Goal: Transaction & Acquisition: Book appointment/travel/reservation

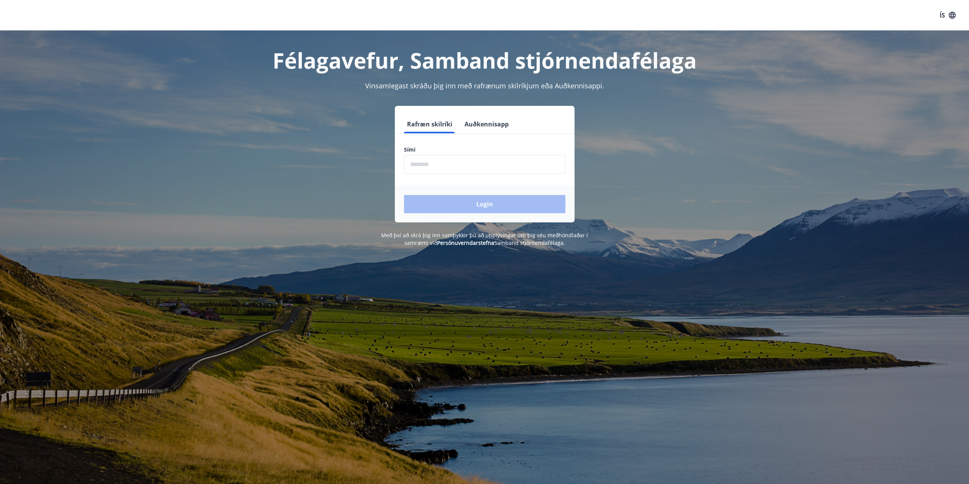
click at [488, 121] on button "Auðkennisapp" at bounding box center [487, 124] width 50 height 18
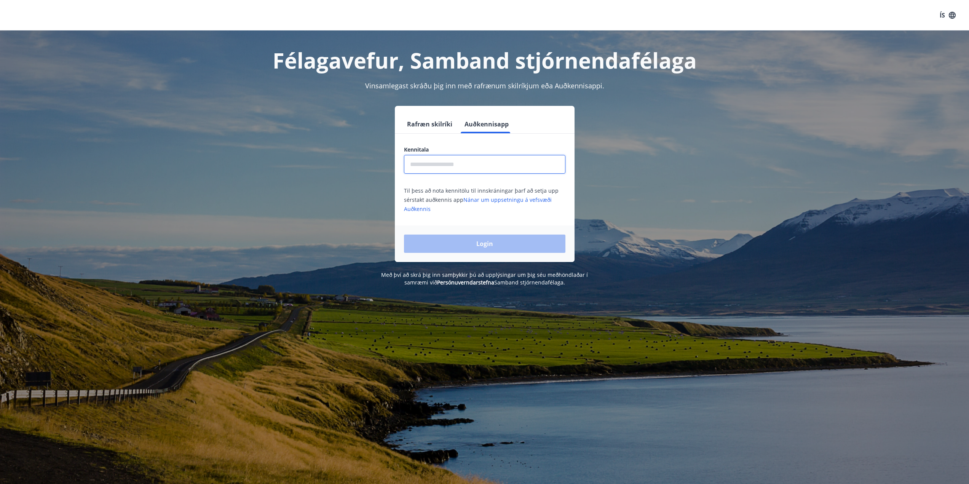
click at [468, 166] on input "text" at bounding box center [484, 164] width 161 height 19
type input "**********"
click at [404, 235] on button "Login" at bounding box center [484, 244] width 161 height 18
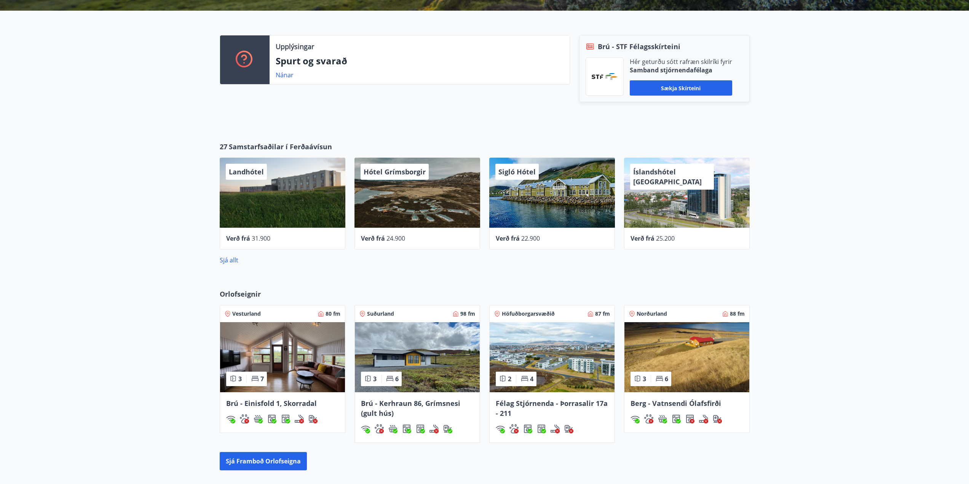
scroll to position [381, 0]
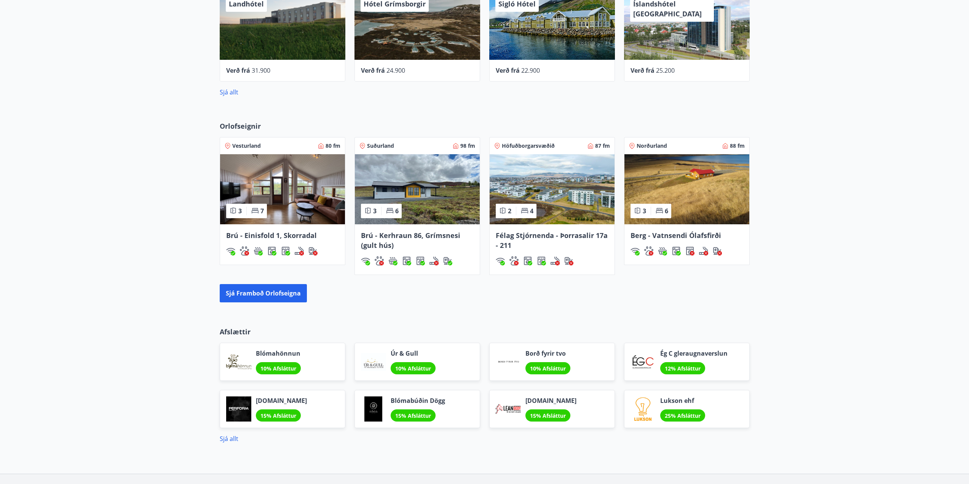
click at [817, 229] on div "Orlofseignir Vesturland 80 fm 3 7 Brú - Einisfold 1, Skorradal Suðurland 98 fm …" at bounding box center [484, 212] width 969 height 206
click at [799, 235] on div "Orlofseignir Vesturland 80 fm 3 7 Brú - Einisfold 1, Skorradal Suðurland 98 fm …" at bounding box center [484, 212] width 969 height 206
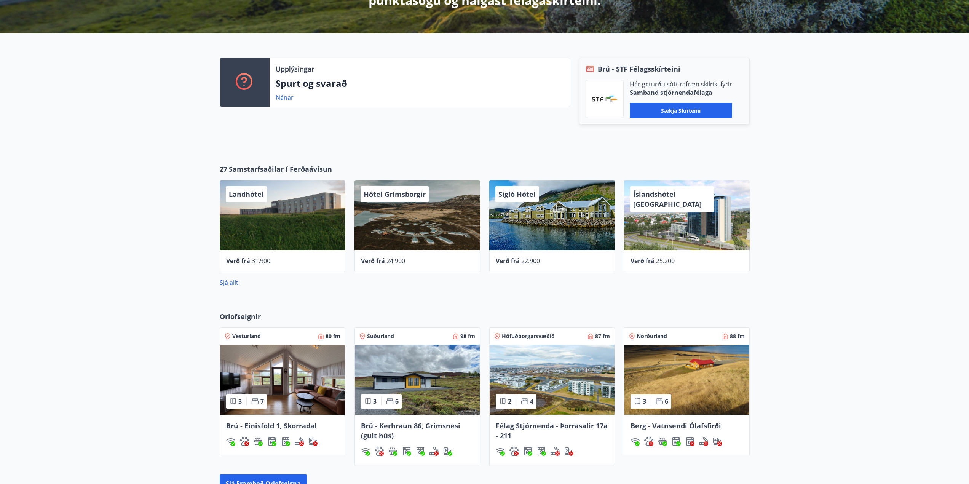
click at [812, 208] on div "27 Samstarfsaðilar í Ferðaávísun Landhótel Verð frá 31.900 Hótel Grímsborgir Ve…" at bounding box center [484, 225] width 969 height 147
click at [476, 155] on div "27 Samstarfsaðilar í Ferðaávísun Landhótel Verð frá 31.900 Hótel Grímsborgir Ve…" at bounding box center [484, 225] width 969 height 147
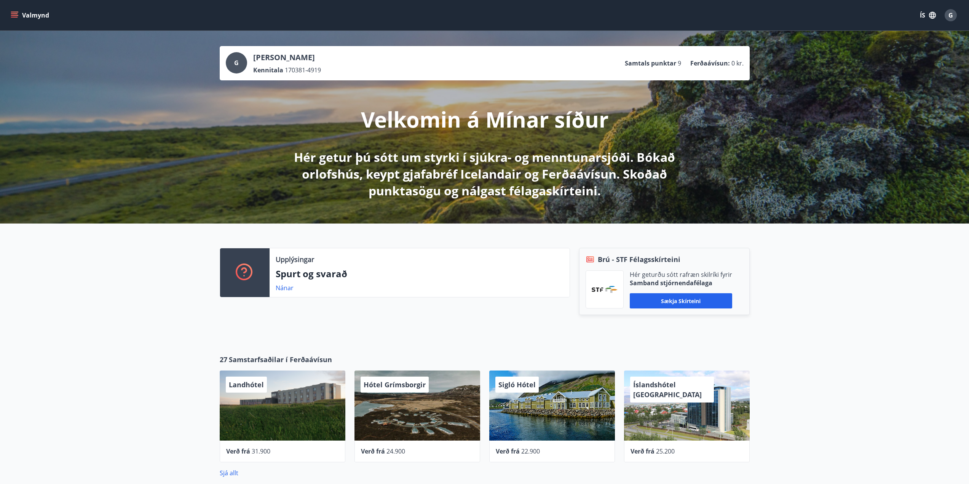
click at [19, 12] on button "Valmynd" at bounding box center [30, 15] width 43 height 14
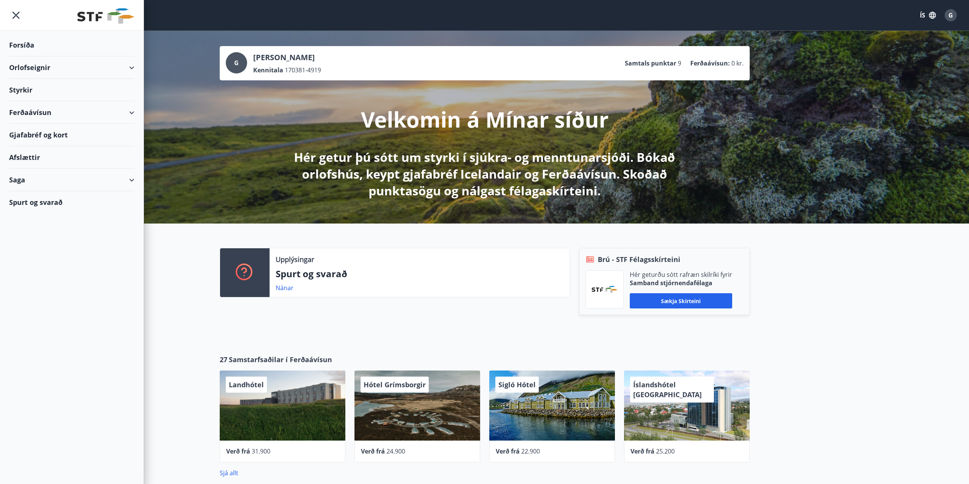
click at [29, 90] on div "Styrkir" at bounding box center [71, 90] width 125 height 22
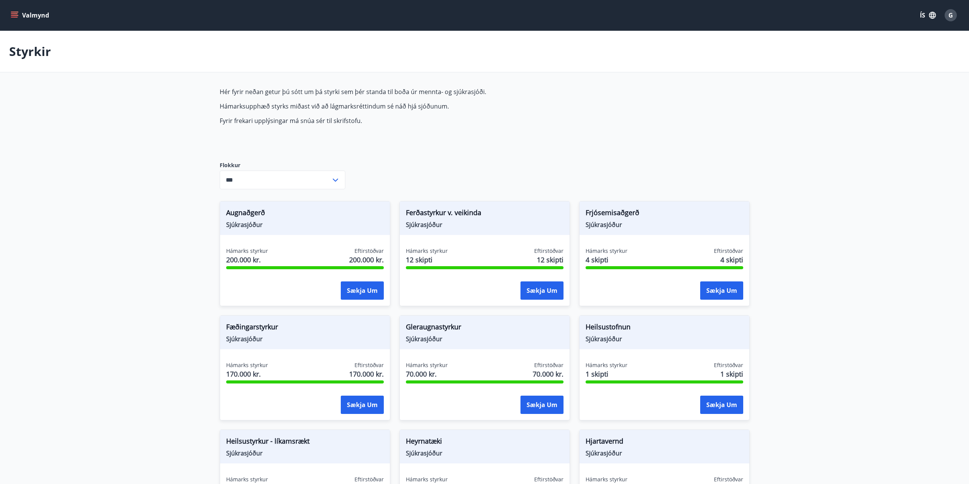
type input "***"
click at [26, 13] on button "Valmynd" at bounding box center [30, 15] width 43 height 14
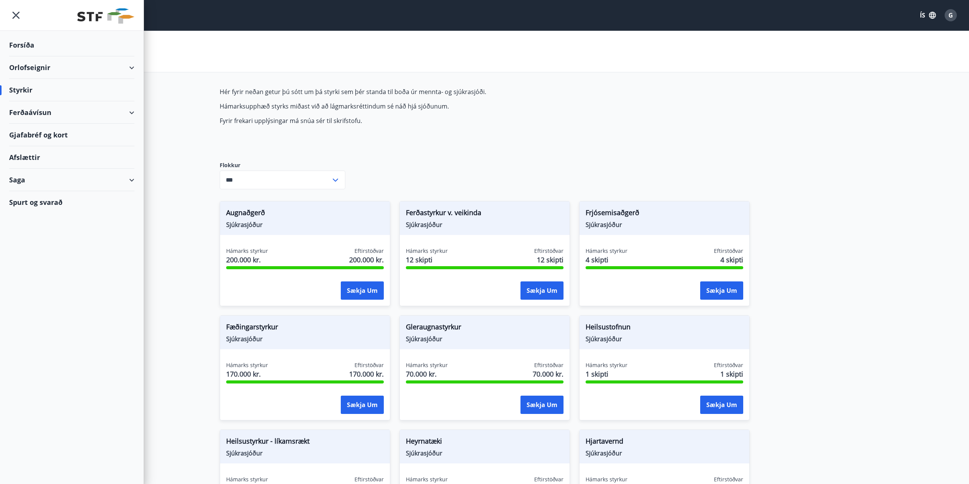
click at [37, 180] on div "Saga" at bounding box center [71, 180] width 125 height 22
click at [31, 229] on div "Umsóknir" at bounding box center [71, 231] width 113 height 16
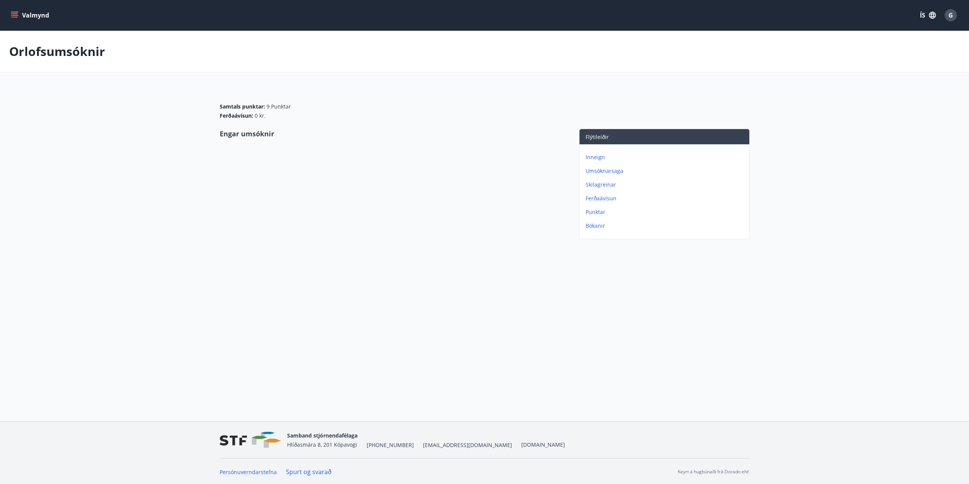
click at [615, 169] on p "Umsóknarsaga" at bounding box center [666, 171] width 161 height 8
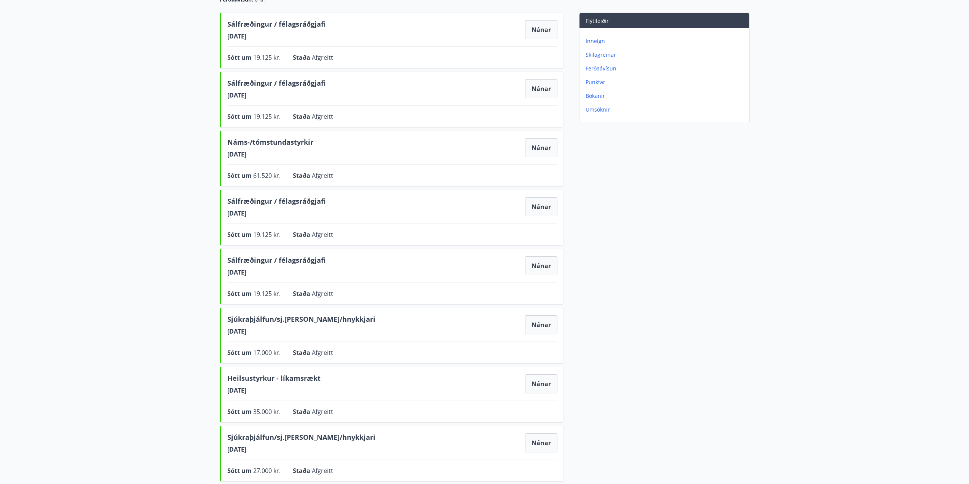
scroll to position [114, 0]
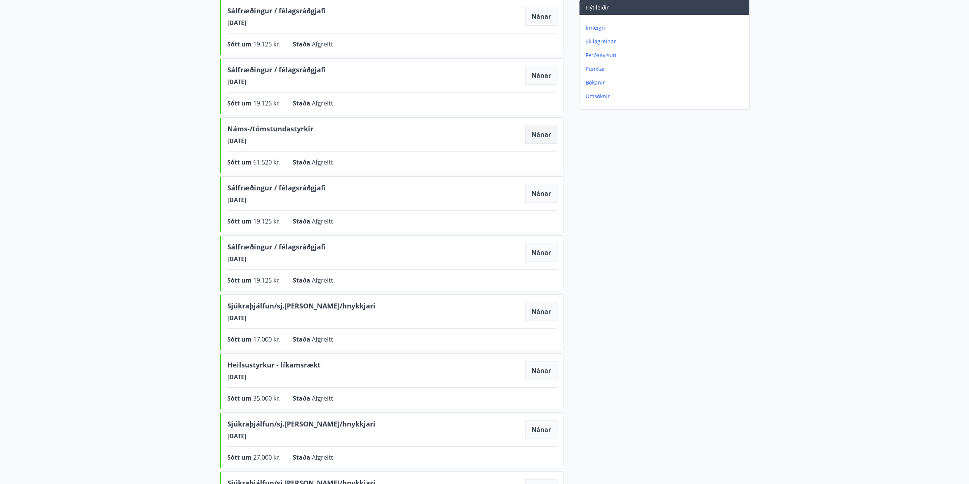
click at [542, 137] on button "Nánar" at bounding box center [541, 134] width 32 height 19
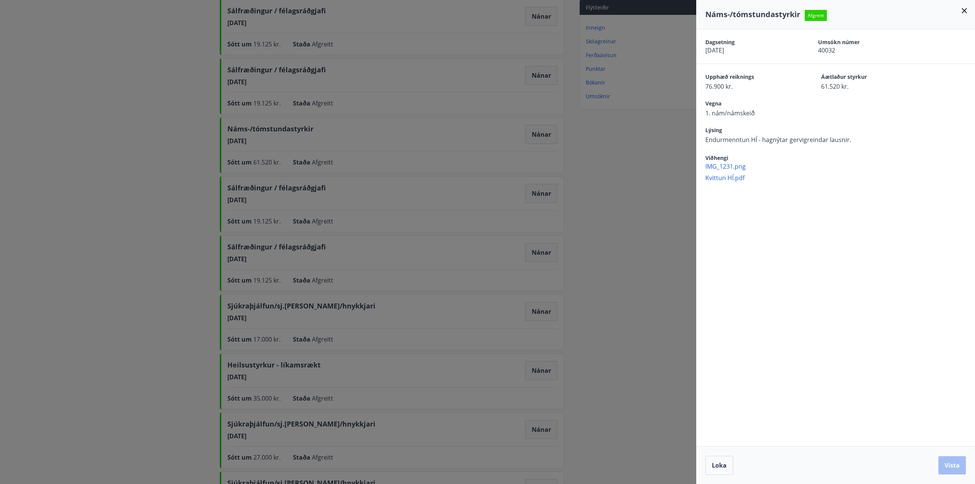
click at [962, 9] on icon at bounding box center [964, 10] width 5 height 5
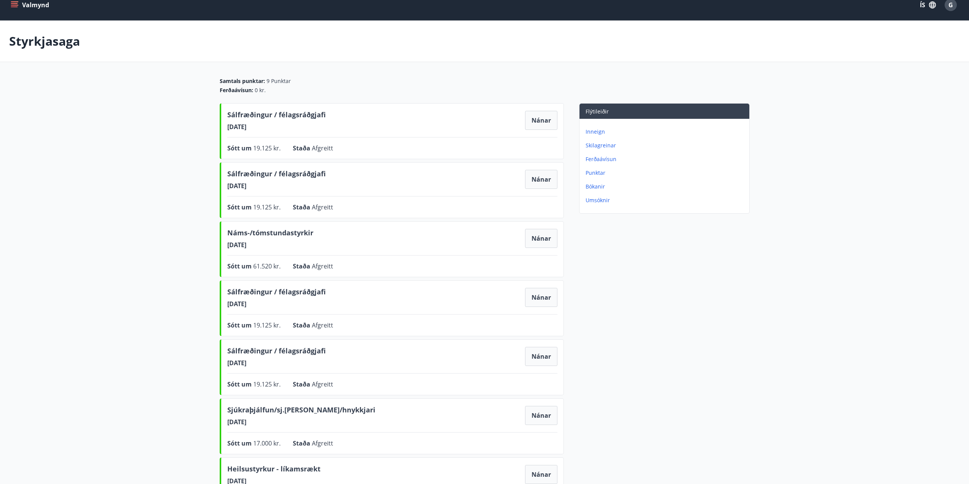
scroll to position [10, 0]
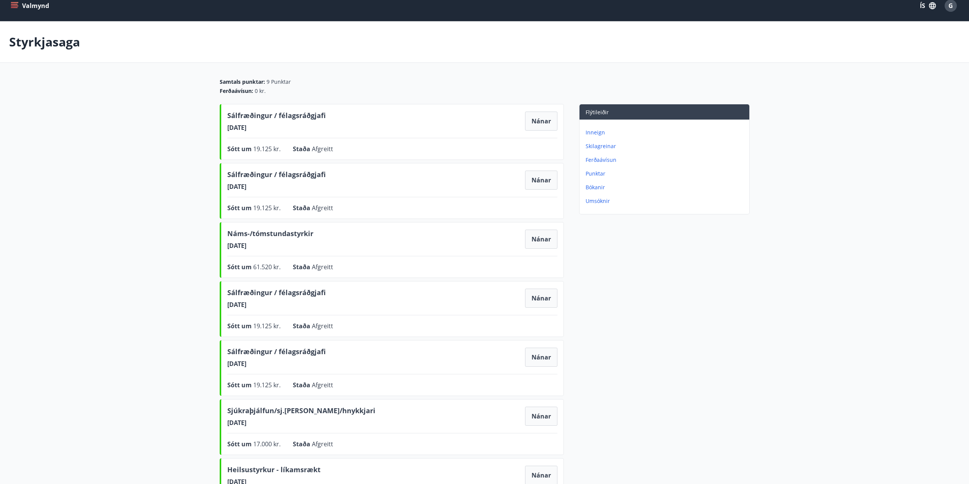
click at [21, 7] on button "Valmynd" at bounding box center [30, 6] width 43 height 14
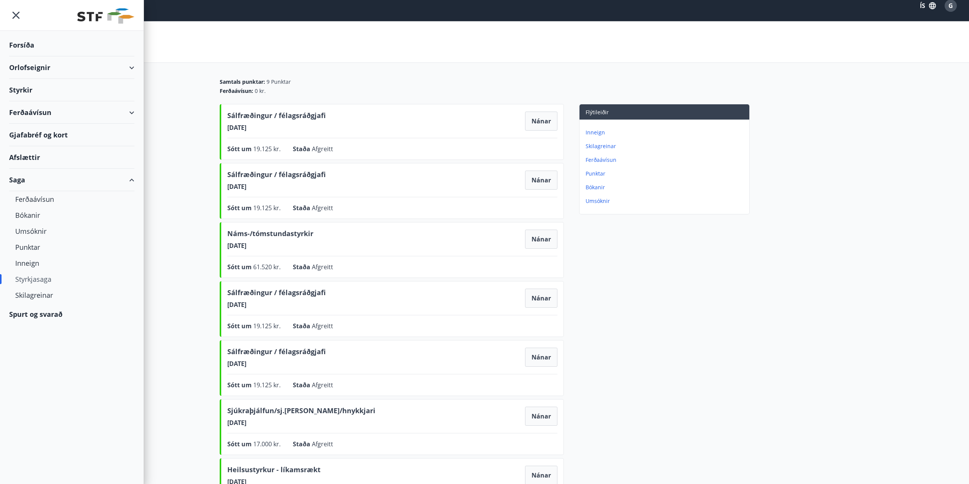
click at [23, 91] on div "Styrkir" at bounding box center [71, 90] width 125 height 22
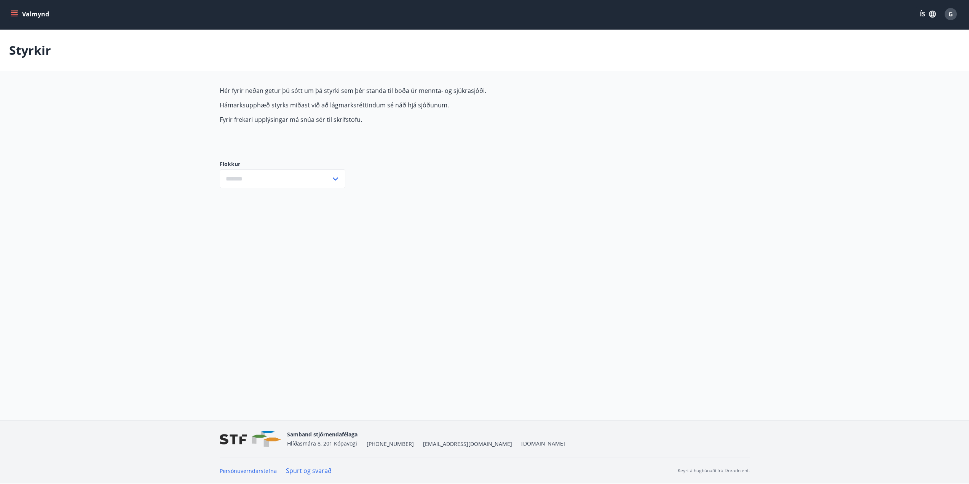
type input "***"
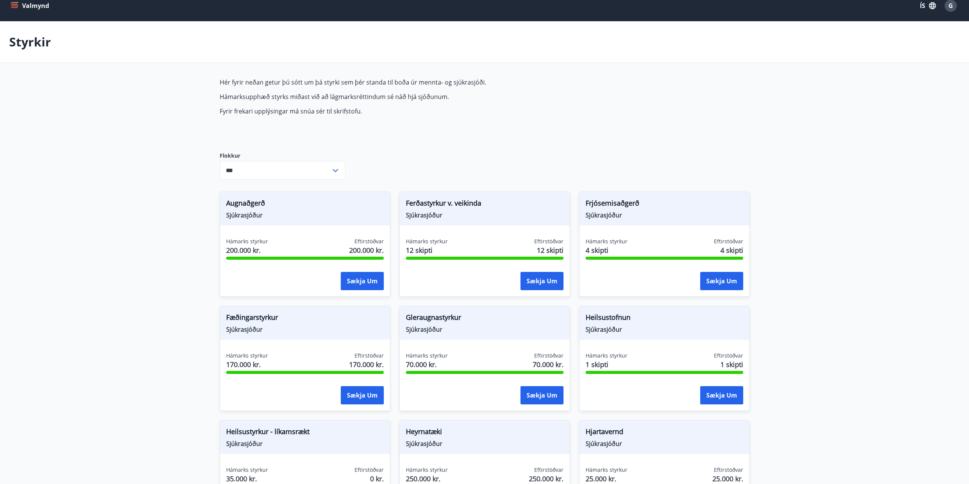
click at [22, 10] on button "Valmynd" at bounding box center [30, 6] width 43 height 14
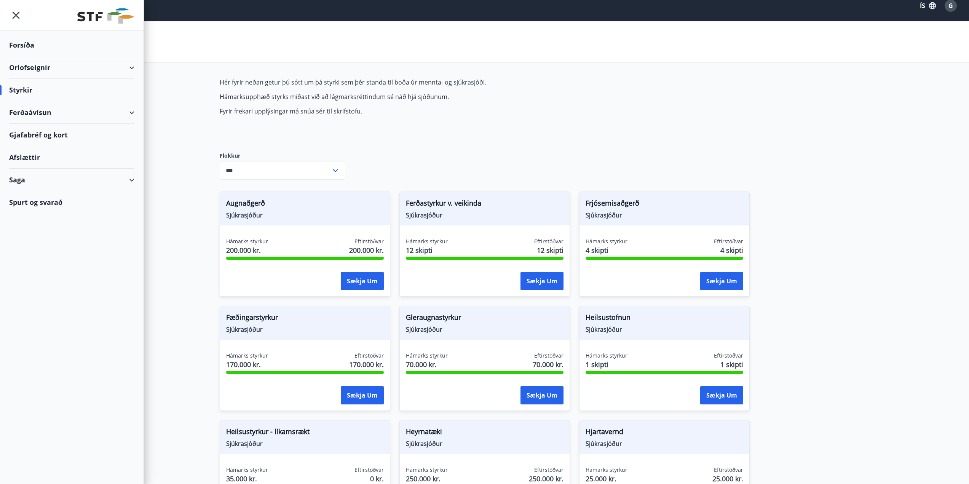
click at [22, 48] on div "Forsíða" at bounding box center [71, 45] width 125 height 22
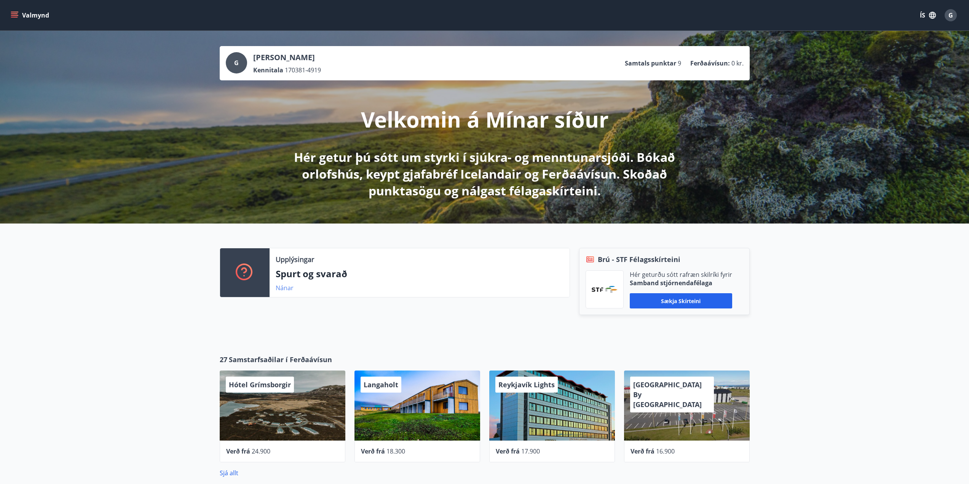
click at [286, 290] on link "Nánar" at bounding box center [285, 288] width 18 height 8
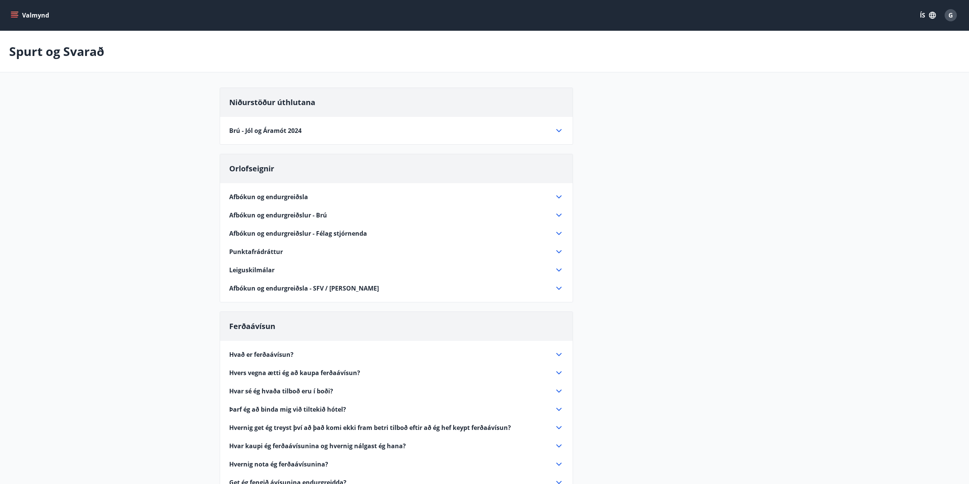
click at [35, 18] on button "Valmynd" at bounding box center [30, 15] width 43 height 14
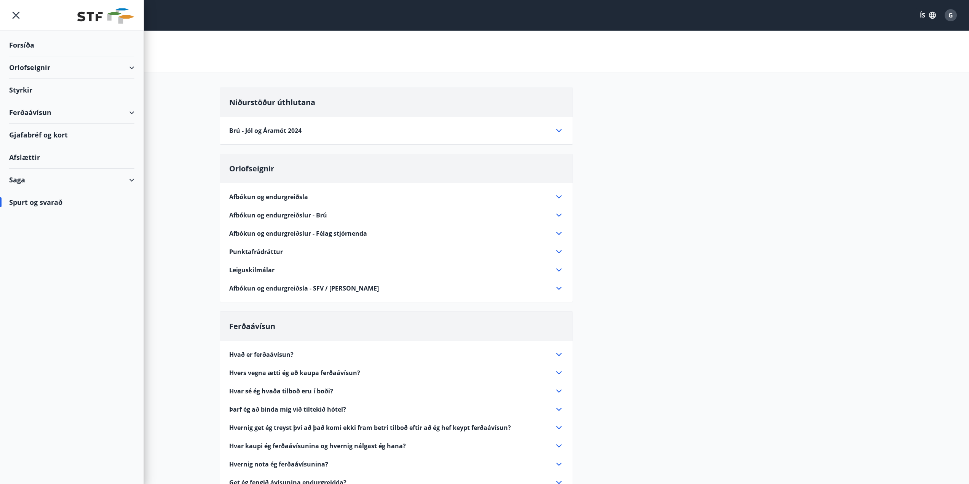
click at [23, 91] on div "Styrkir" at bounding box center [71, 90] width 125 height 22
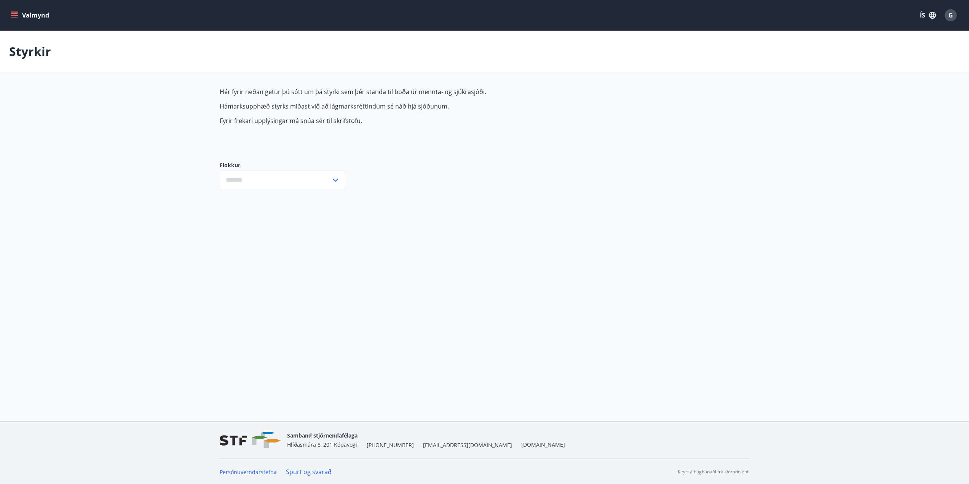
type input "***"
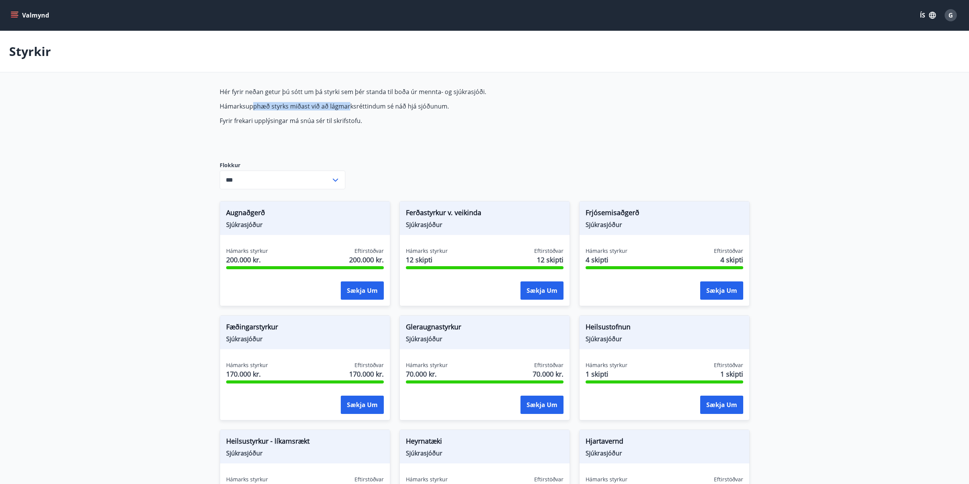
drag, startPoint x: 252, startPoint y: 104, endPoint x: 348, endPoint y: 105, distance: 96.0
click at [348, 105] on p "Hámarksupphæð styrks miðast við að lágmarksréttindum sé náð hjá sjóðunum." at bounding box center [400, 106] width 360 height 8
drag, startPoint x: 390, startPoint y: 105, endPoint x: 442, endPoint y: 113, distance: 52.1
click at [392, 105] on p "Hámarksupphæð styrks miðast við að lágmarksréttindum sé náð hjá sjóðunum." at bounding box center [400, 106] width 360 height 8
click at [443, 113] on span "Hér fyrir neðan getur þú sótt um þá styrki sem þér standa til boða úr mennta- o…" at bounding box center [400, 106] width 360 height 37
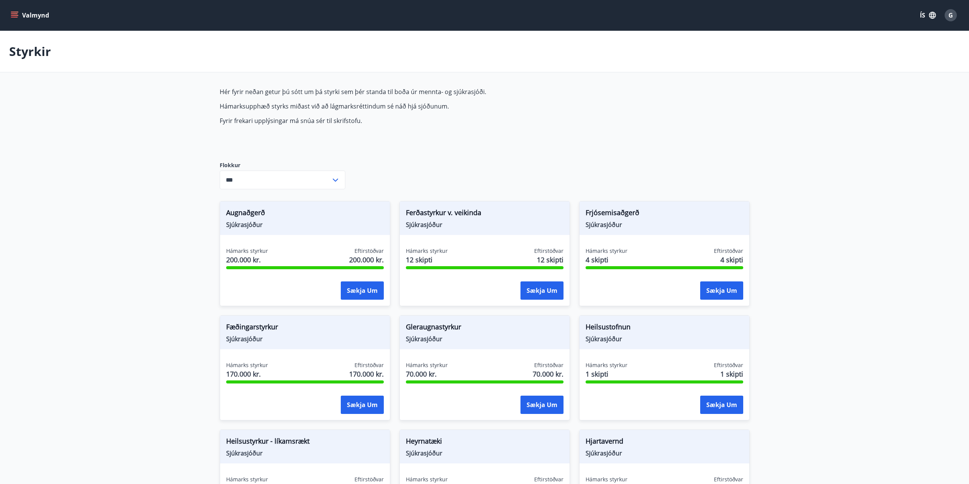
click at [38, 16] on button "Valmynd" at bounding box center [30, 15] width 43 height 14
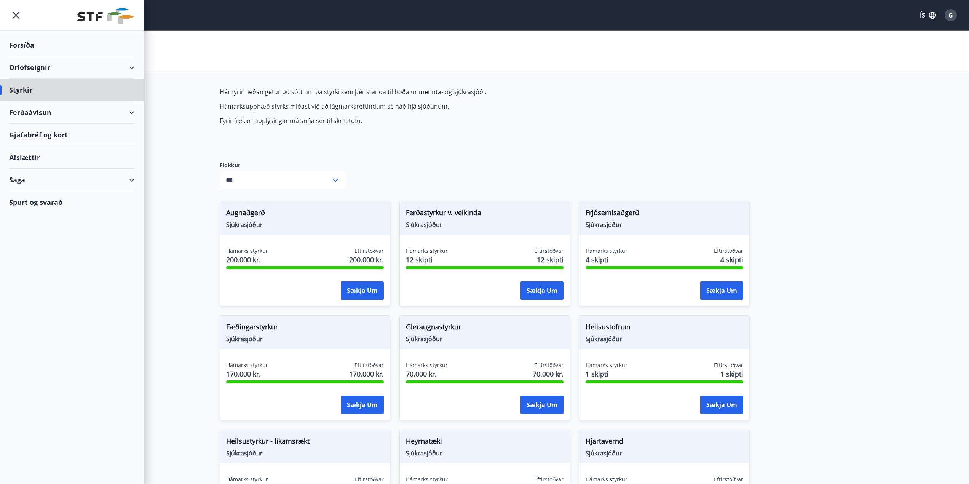
click at [27, 43] on div "Forsíða" at bounding box center [71, 45] width 125 height 22
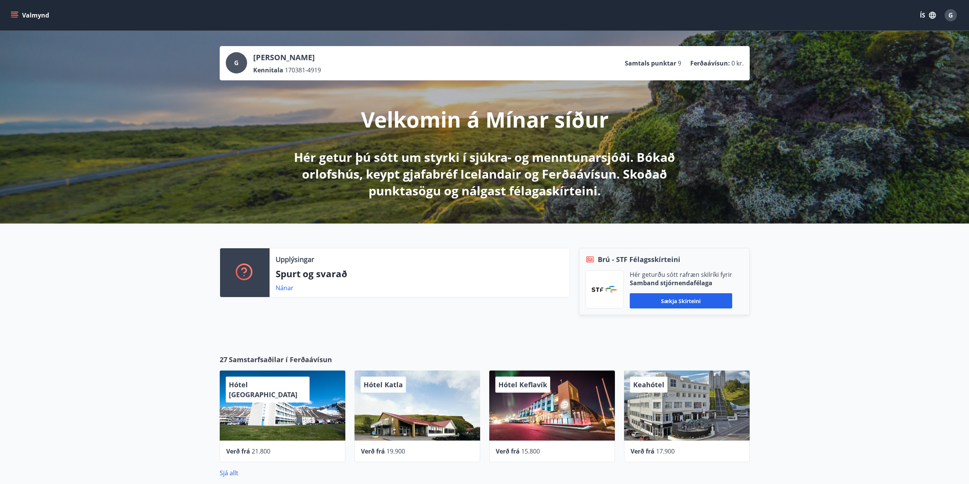
click at [237, 63] on span "G" at bounding box center [236, 63] width 5 height 8
click at [277, 56] on p "[PERSON_NAME]" at bounding box center [287, 57] width 68 height 11
click at [951, 14] on span "G" at bounding box center [951, 15] width 5 height 8
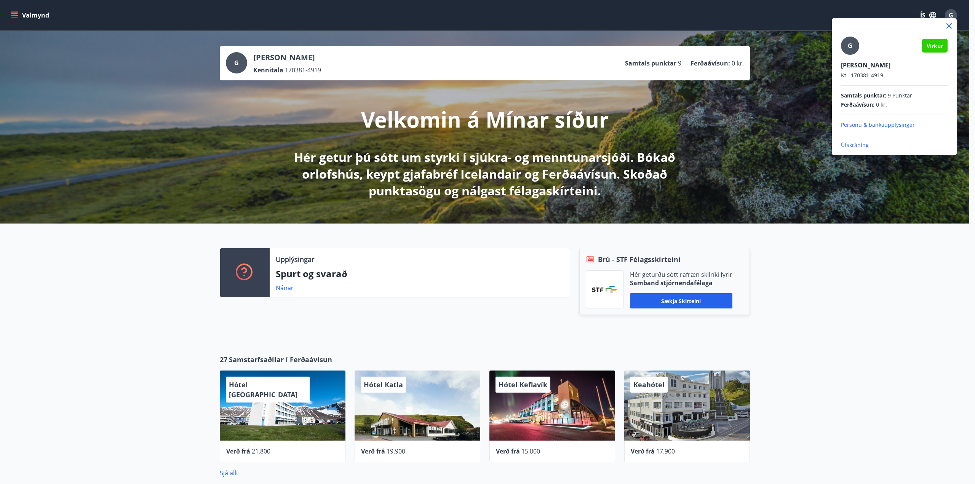
click at [795, 110] on div at bounding box center [487, 242] width 975 height 484
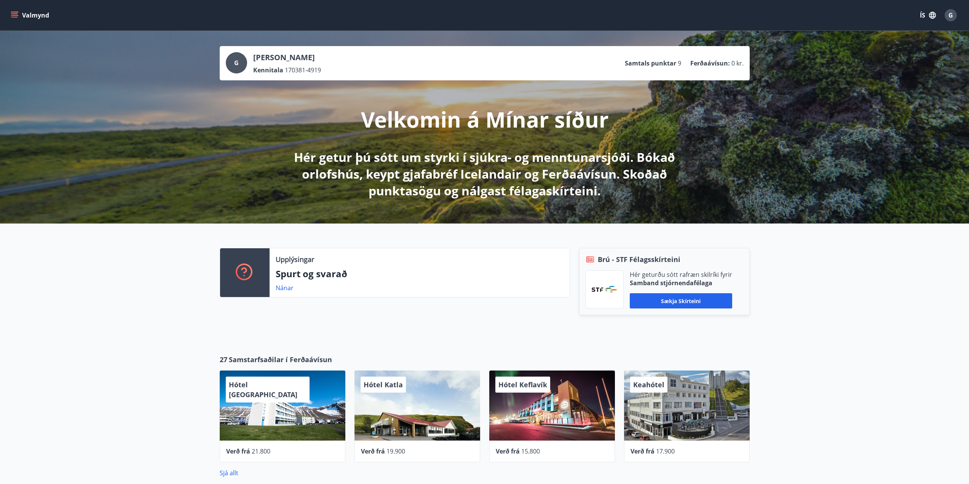
click at [32, 16] on button "Valmynd" at bounding box center [30, 15] width 43 height 14
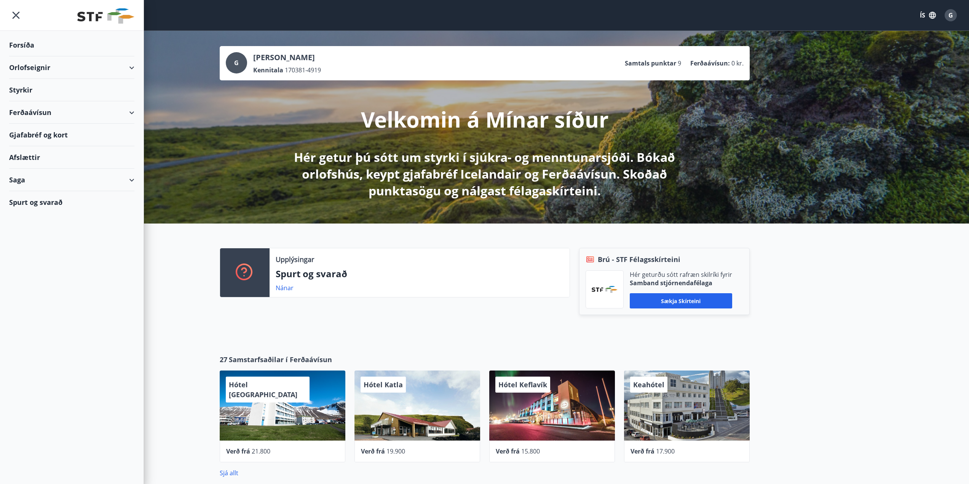
click at [39, 201] on div "Spurt og svarað" at bounding box center [71, 202] width 125 height 22
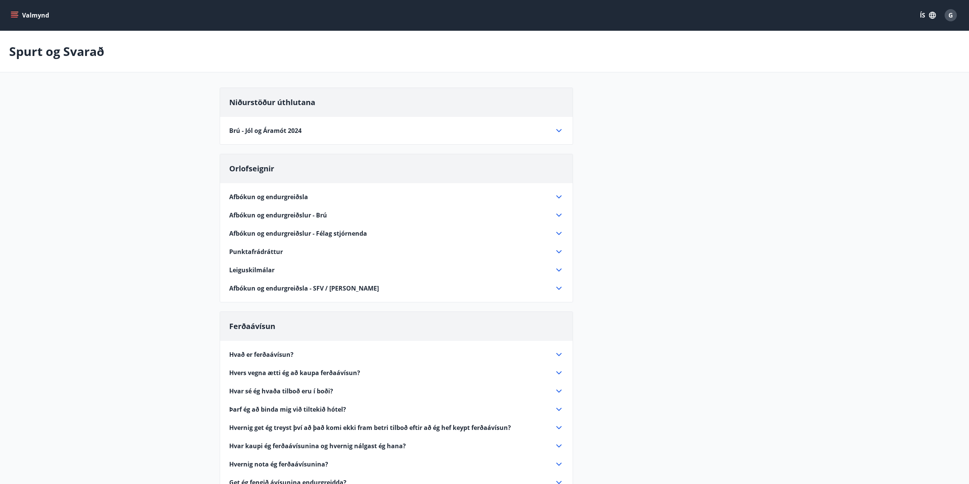
click at [35, 13] on button "Valmynd" at bounding box center [30, 15] width 43 height 14
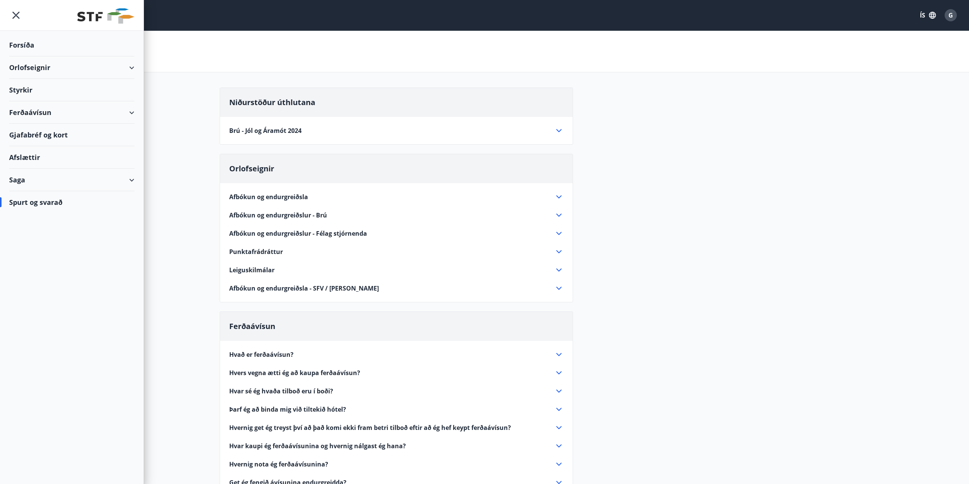
click at [96, 11] on img at bounding box center [105, 15] width 57 height 15
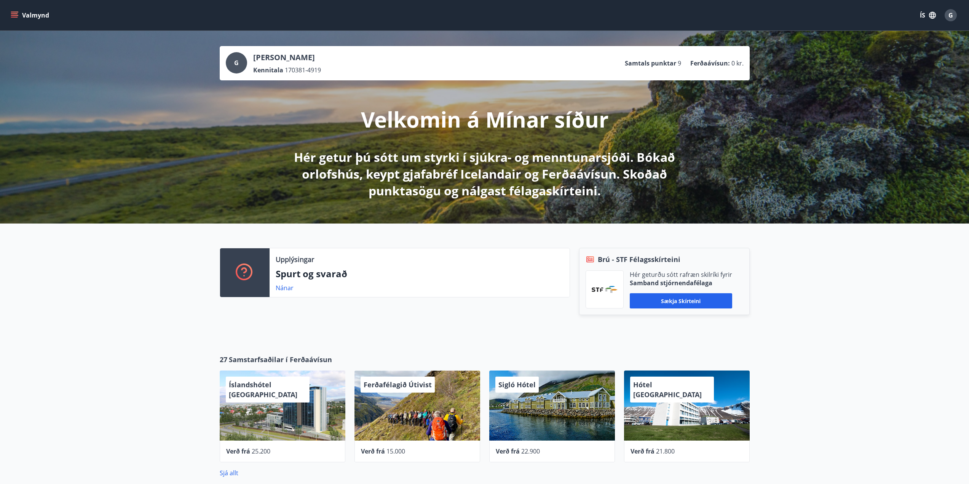
click at [33, 16] on button "Valmynd" at bounding box center [30, 15] width 43 height 14
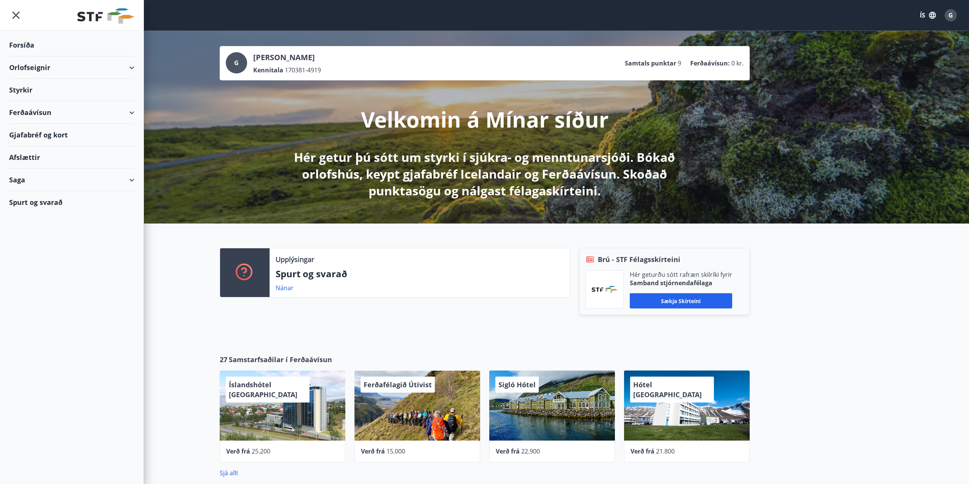
click at [26, 68] on div "Orlofseignir" at bounding box center [71, 67] width 125 height 22
click at [28, 103] on div "Bókunardagatal" at bounding box center [71, 103] width 113 height 16
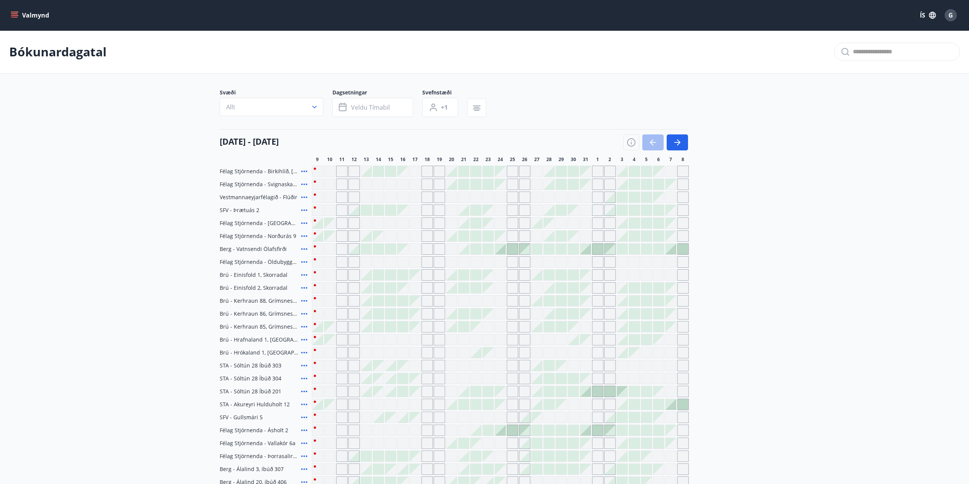
click at [23, 17] on button "Valmynd" at bounding box center [30, 15] width 43 height 14
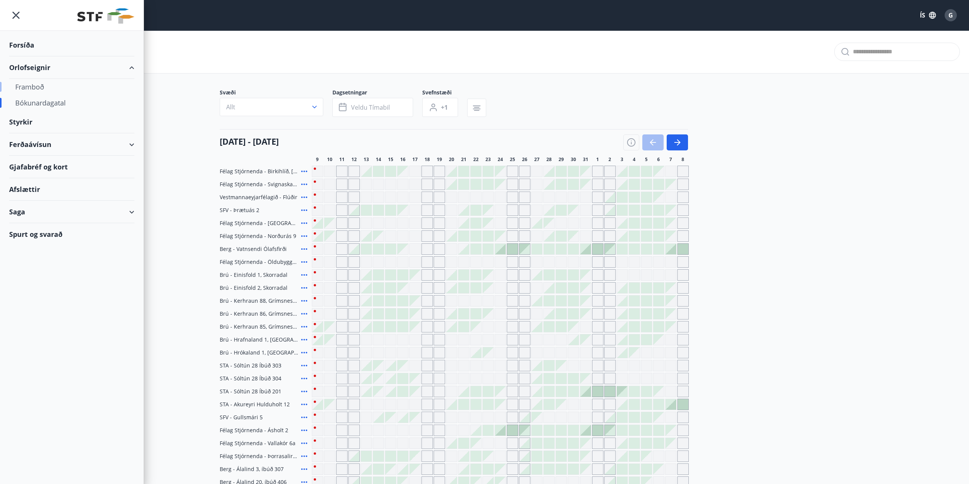
click at [39, 89] on div "Framboð" at bounding box center [71, 87] width 113 height 16
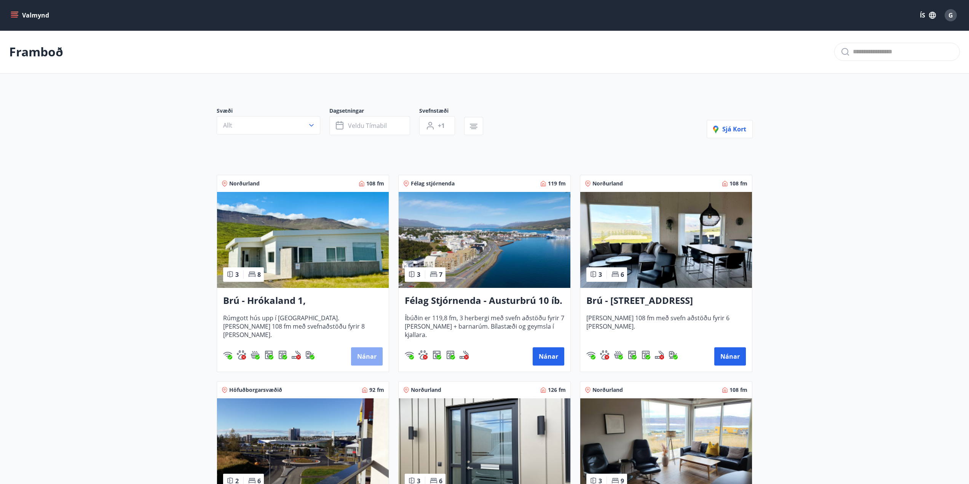
click at [369, 361] on button "Nánar" at bounding box center [367, 356] width 32 height 18
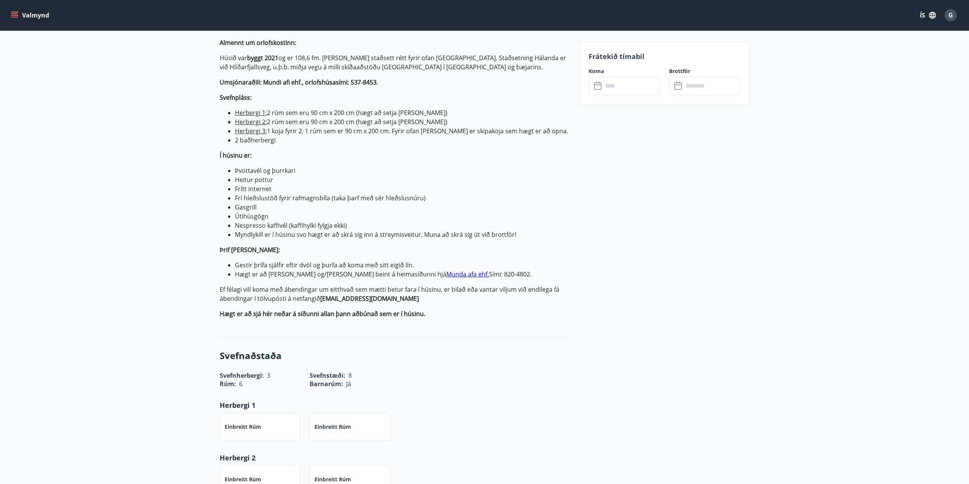
scroll to position [93, 0]
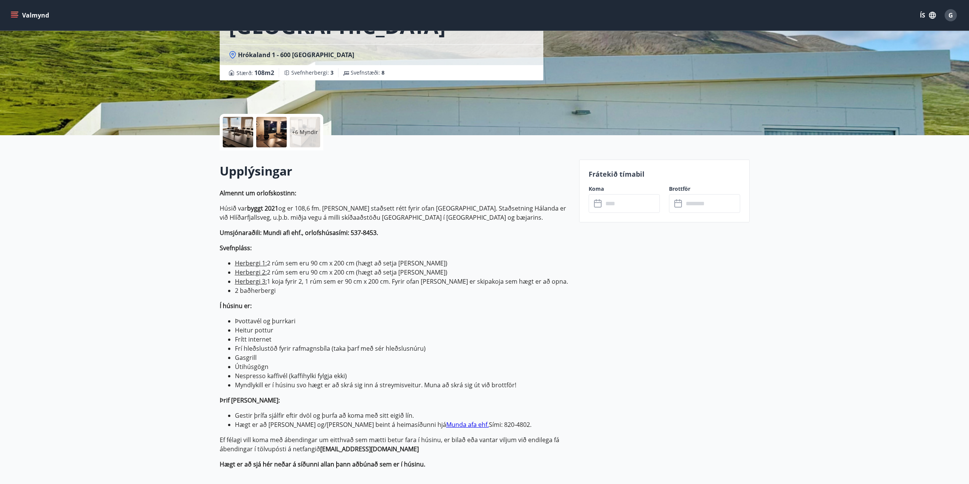
click at [19, 14] on button "Valmynd" at bounding box center [30, 15] width 43 height 14
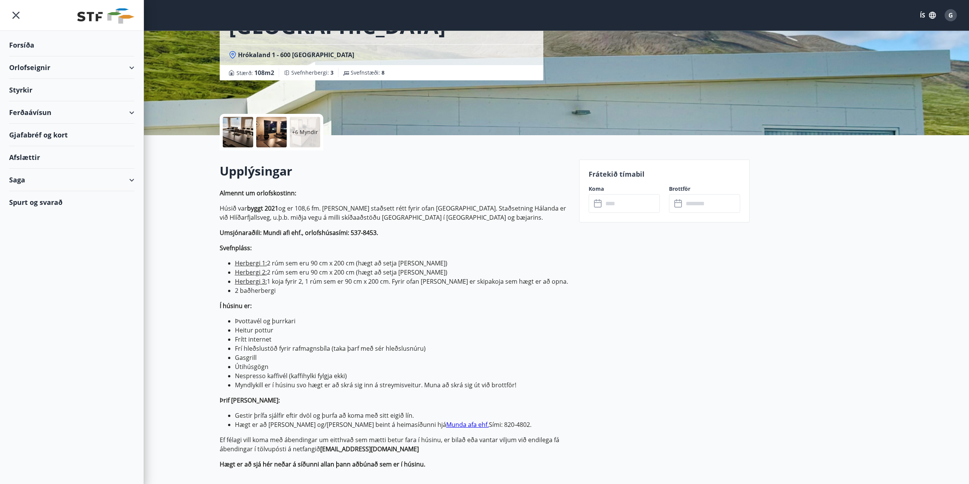
click at [32, 71] on div "Orlofseignir" at bounding box center [71, 67] width 125 height 22
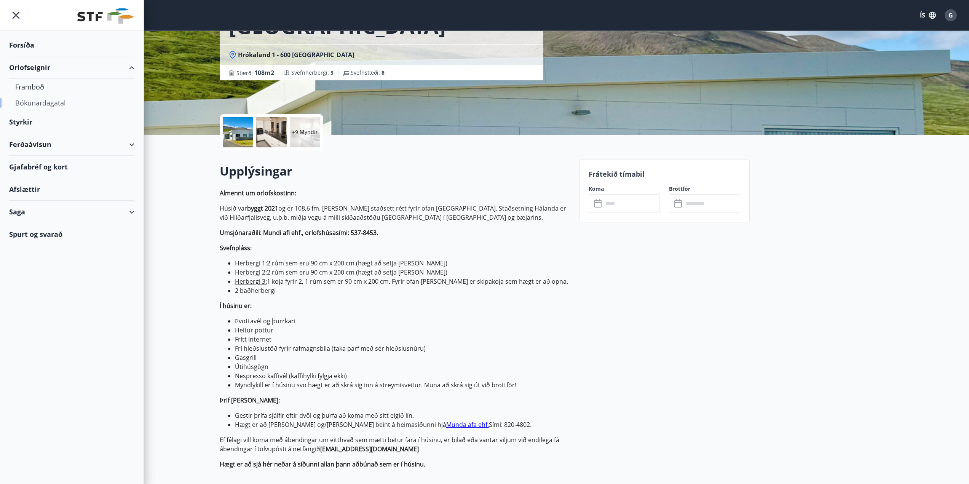
click at [34, 106] on div "Bókunardagatal" at bounding box center [71, 103] width 113 height 16
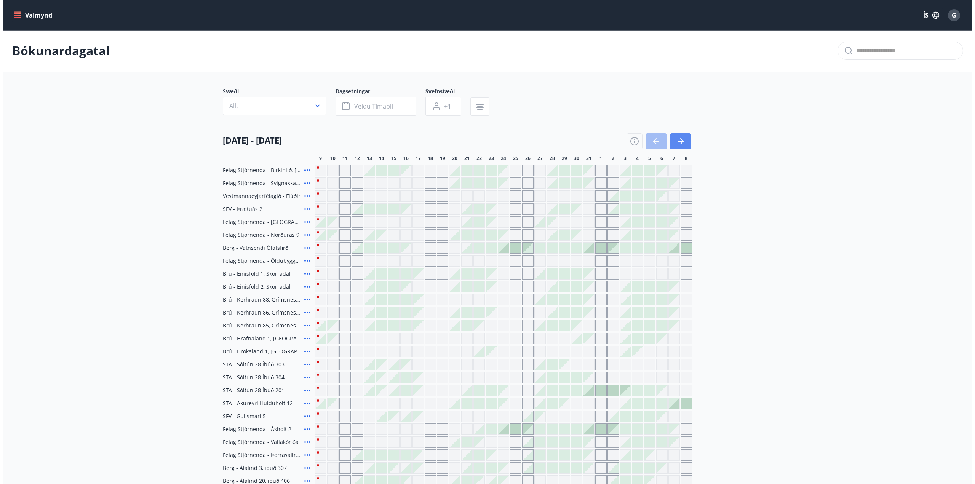
scroll to position [93, 0]
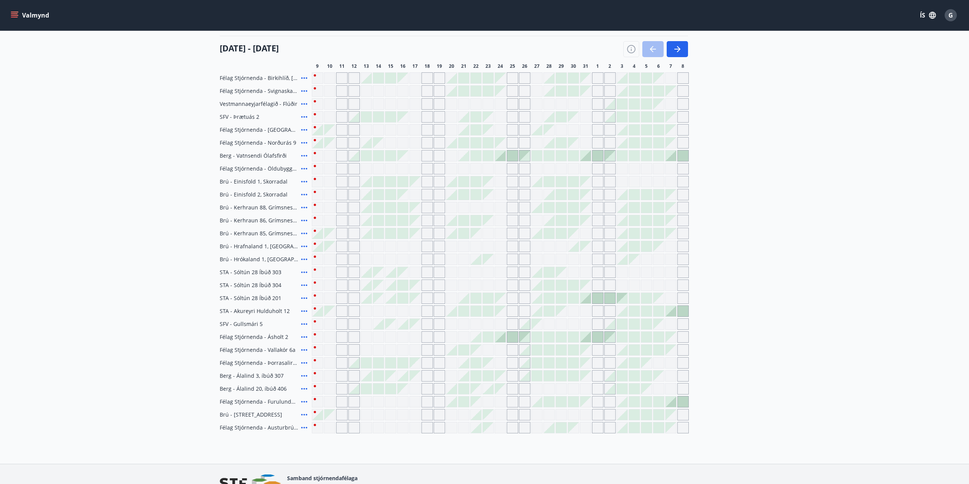
click at [303, 416] on icon at bounding box center [304, 414] width 9 height 9
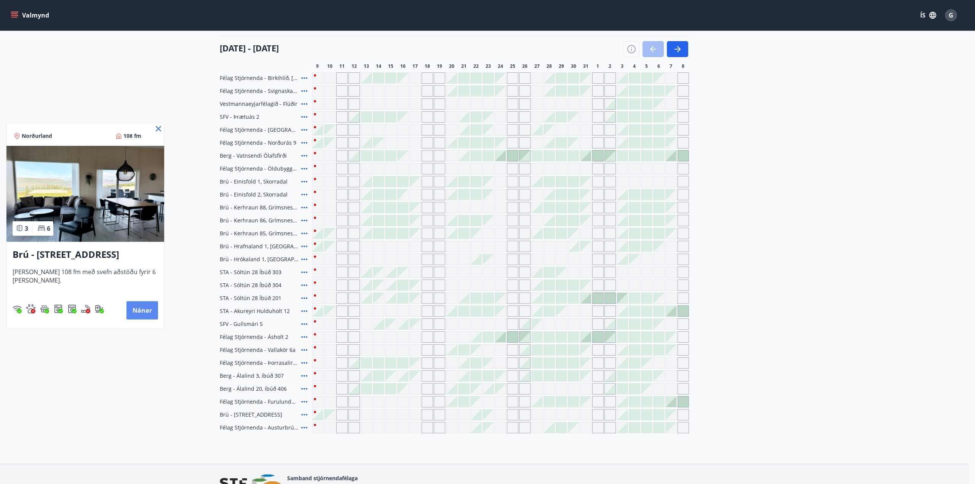
click at [136, 308] on button "Nánar" at bounding box center [142, 310] width 32 height 18
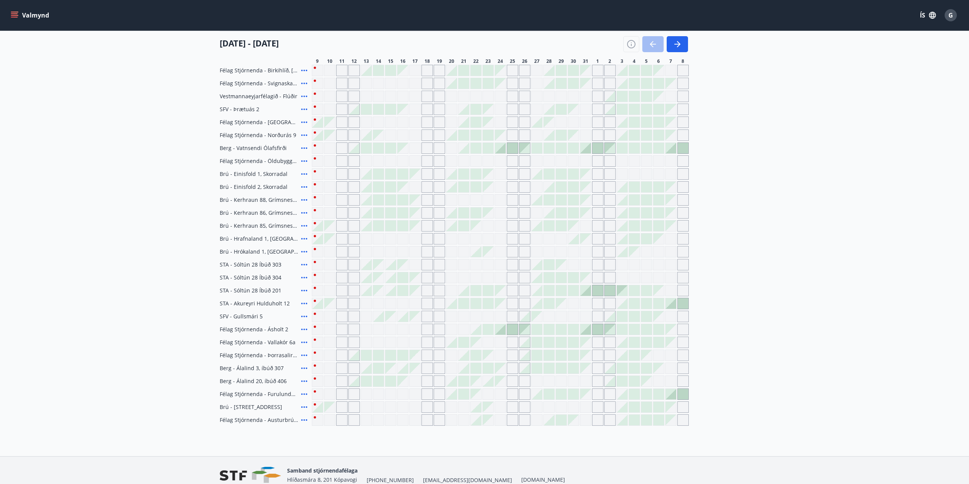
scroll to position [114, 0]
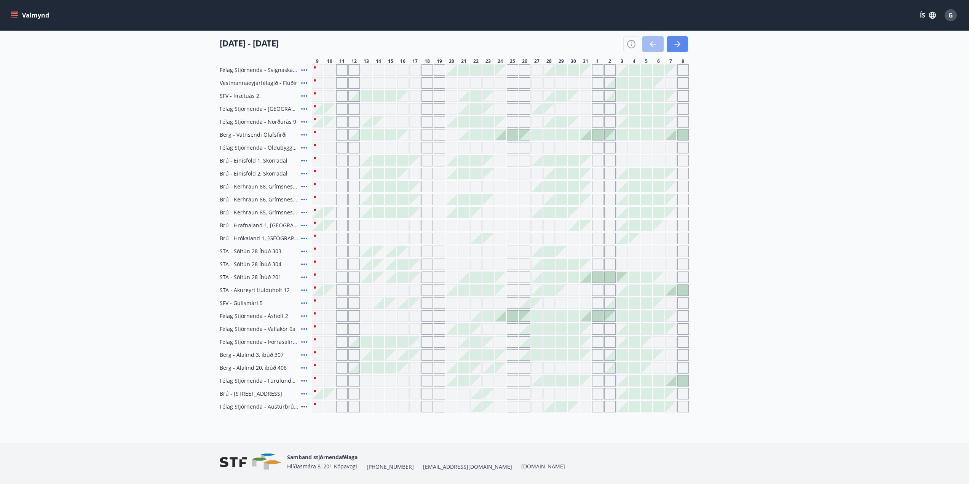
click at [681, 42] on icon "button" at bounding box center [677, 44] width 9 height 9
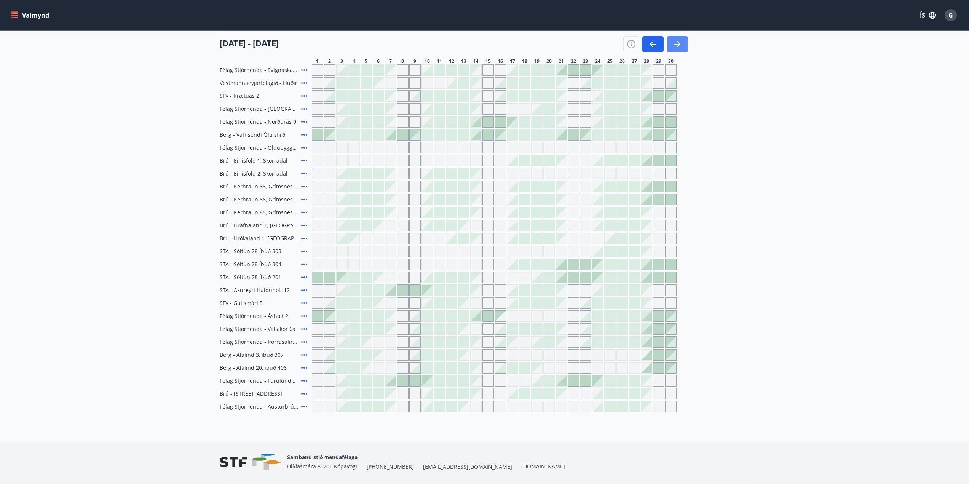
click at [681, 42] on icon "button" at bounding box center [677, 44] width 9 height 9
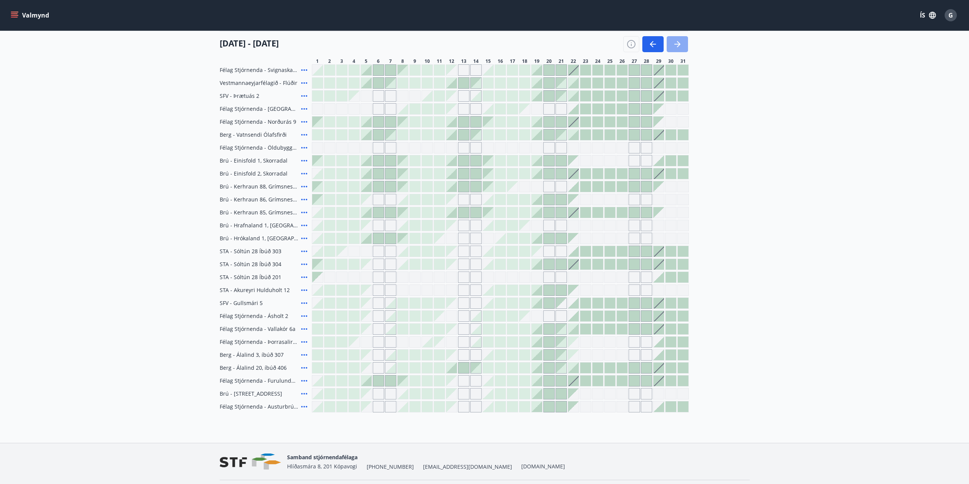
click at [681, 42] on icon "button" at bounding box center [677, 44] width 9 height 9
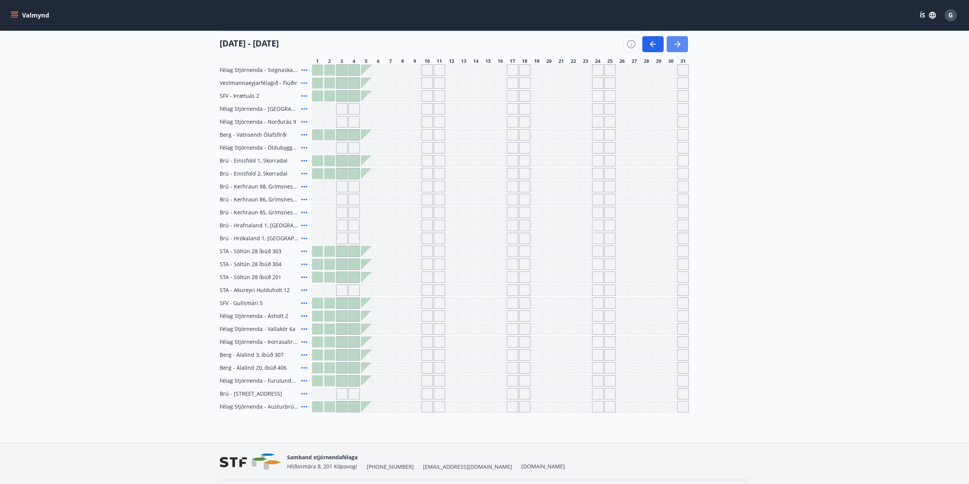
click at [681, 42] on icon "button" at bounding box center [677, 44] width 9 height 9
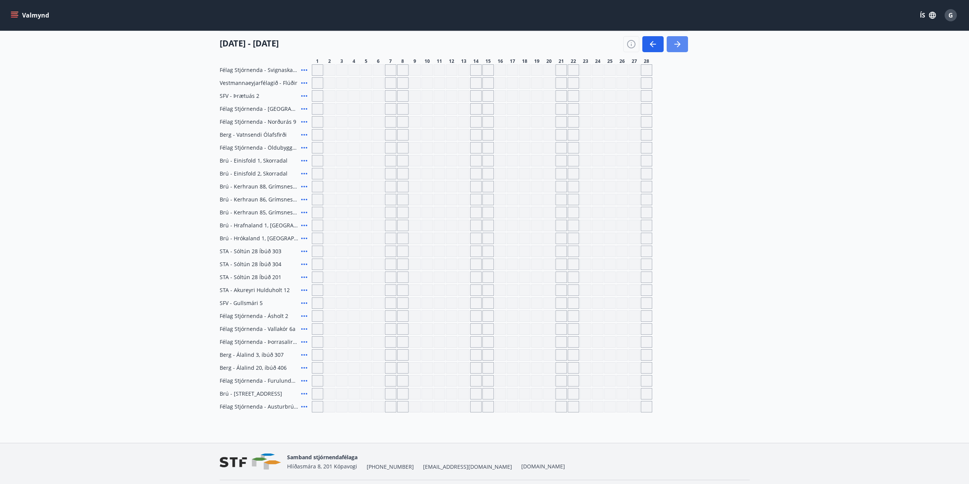
click at [681, 42] on icon "button" at bounding box center [677, 44] width 9 height 9
click at [657, 43] on icon "button" at bounding box center [653, 44] width 9 height 9
click at [33, 12] on button "Valmynd" at bounding box center [30, 15] width 43 height 14
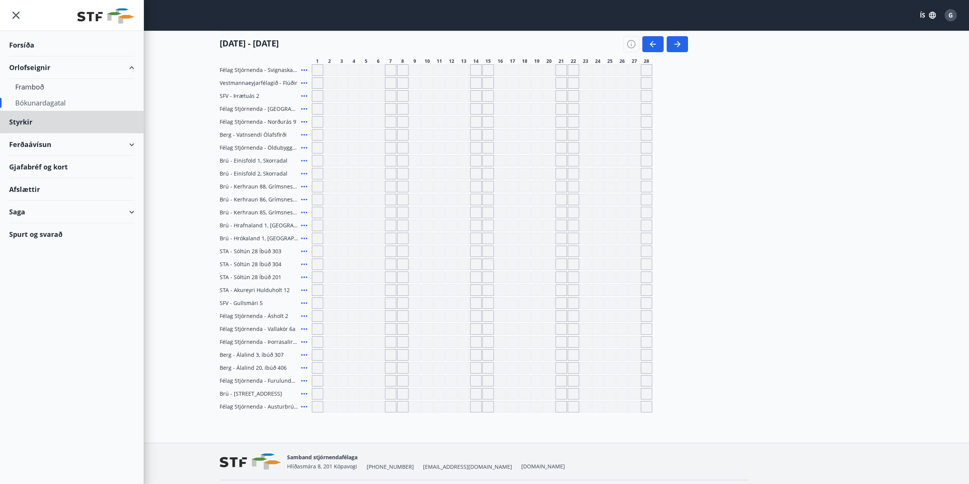
click at [26, 46] on div "Forsíða" at bounding box center [71, 45] width 125 height 22
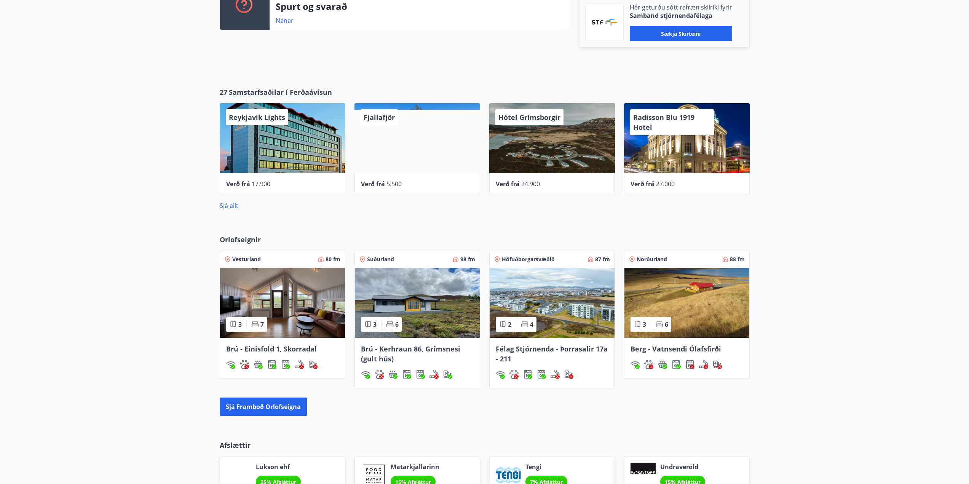
scroll to position [267, 0]
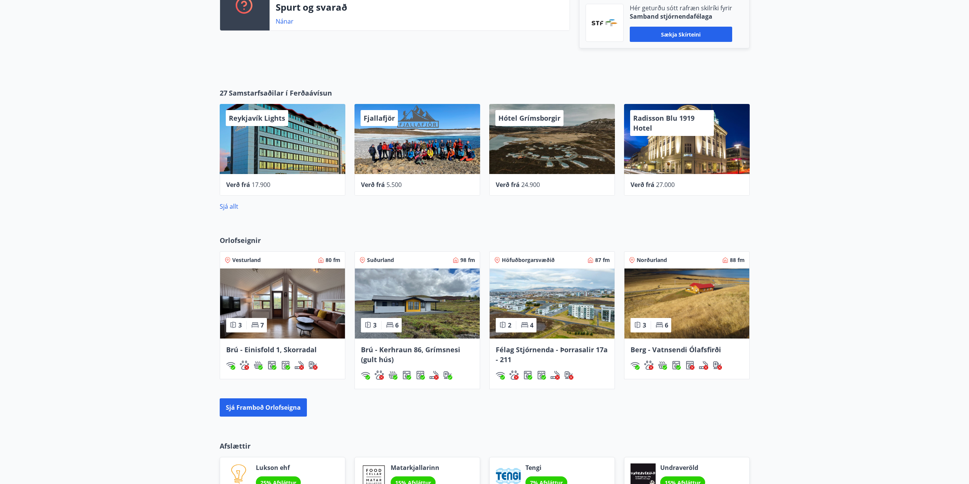
click at [660, 117] on span "Radisson Blu 1919 Hotel" at bounding box center [663, 122] width 61 height 19
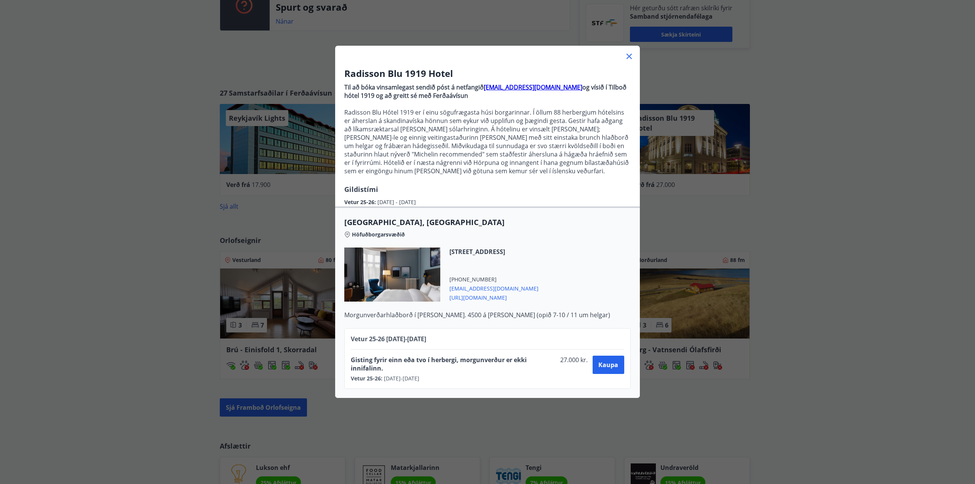
click at [628, 54] on icon at bounding box center [629, 56] width 9 height 9
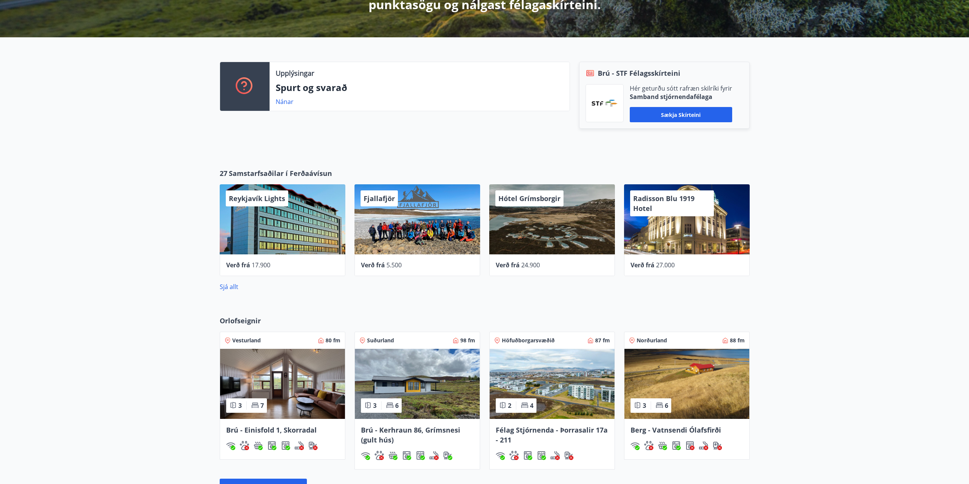
scroll to position [92, 0]
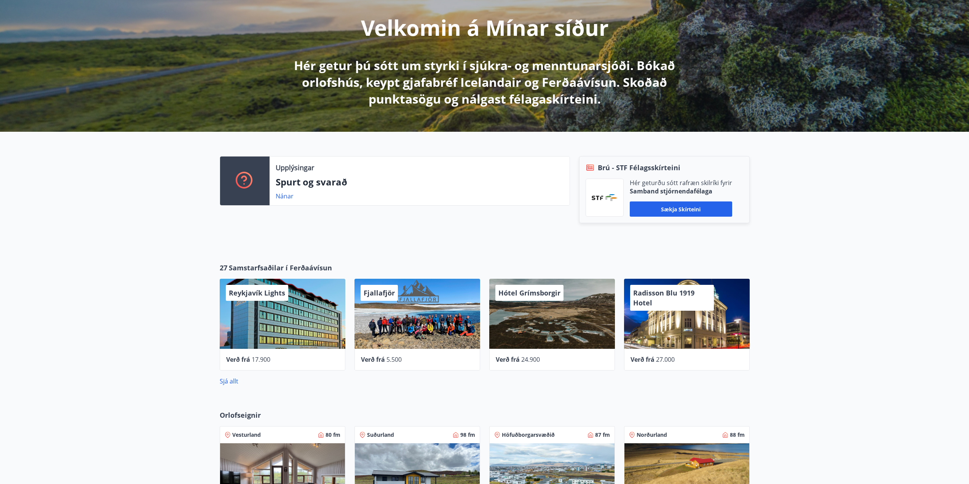
click at [221, 265] on span "27" at bounding box center [224, 268] width 8 height 10
click at [224, 380] on link "Sjá allt" at bounding box center [229, 381] width 19 height 8
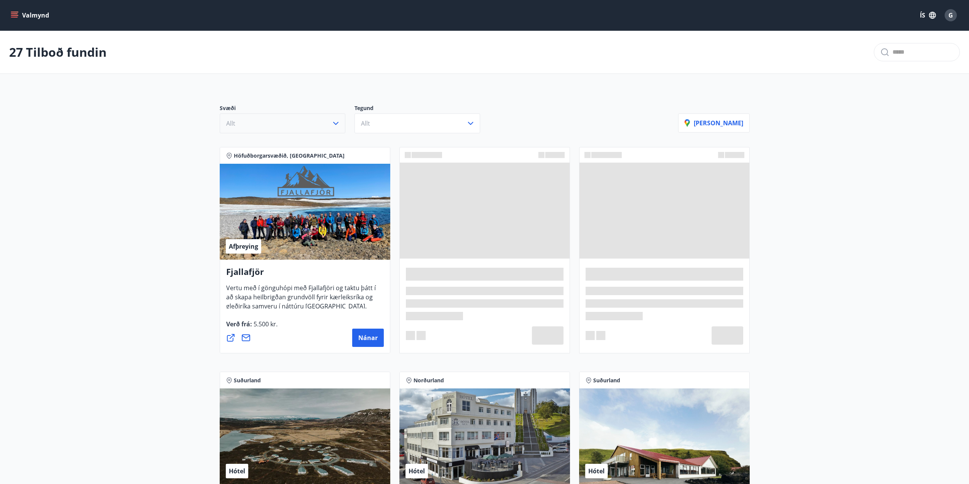
click at [310, 124] on button "Allt" at bounding box center [283, 123] width 126 height 20
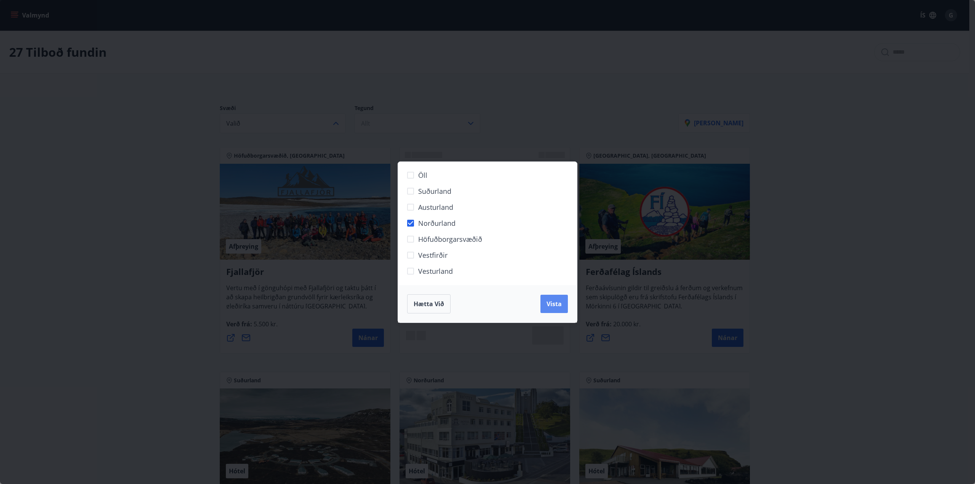
click at [553, 304] on span "Vista" at bounding box center [554, 304] width 15 height 8
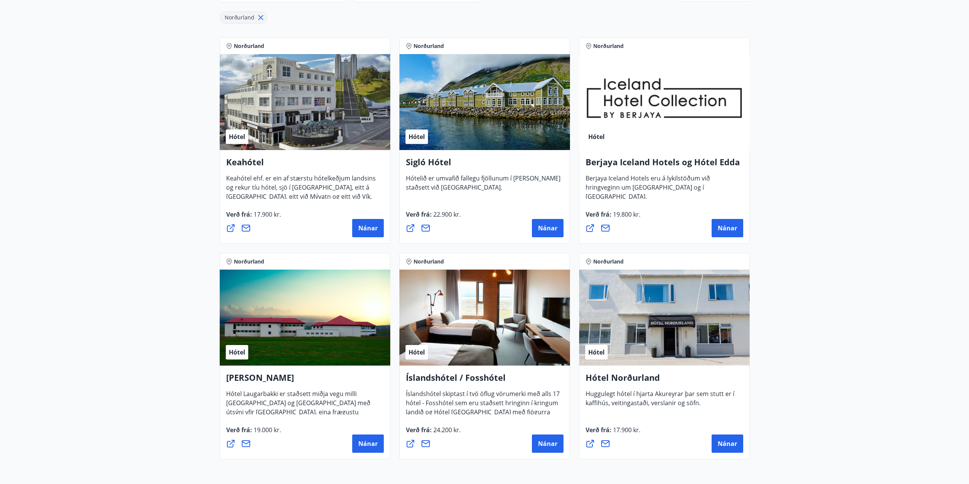
scroll to position [129, 0]
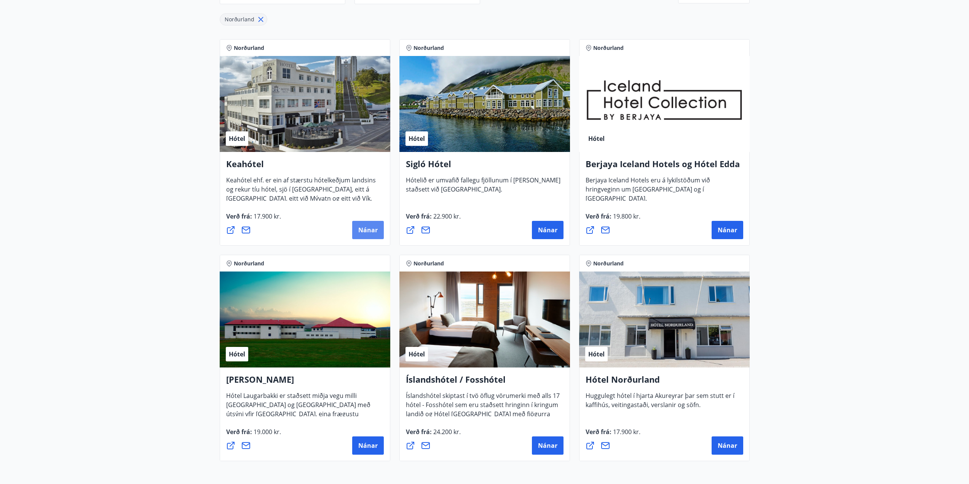
click at [369, 229] on span "Nánar" at bounding box center [367, 230] width 19 height 8
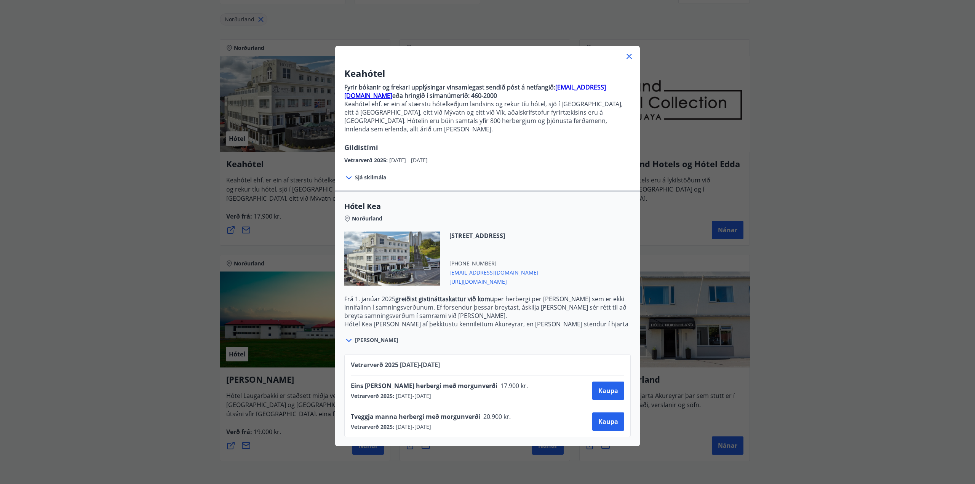
click at [625, 56] on icon at bounding box center [629, 56] width 9 height 9
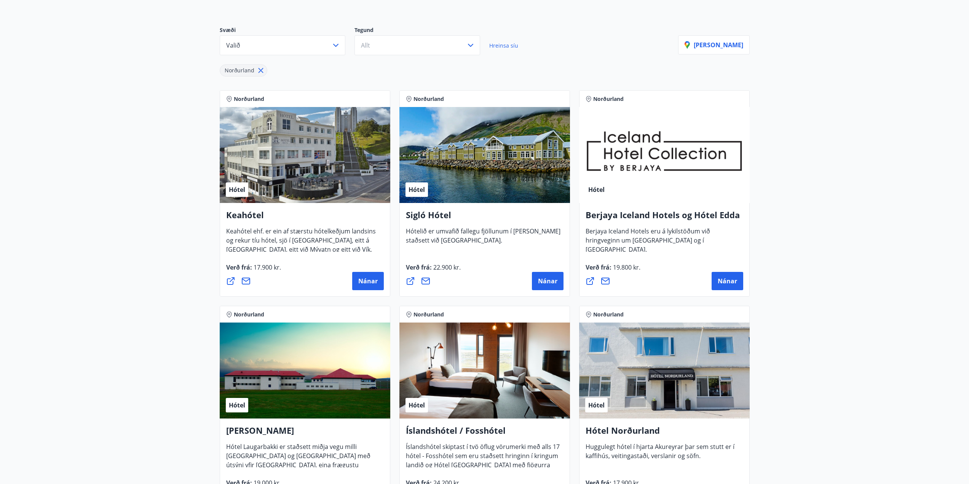
scroll to position [0, 0]
